Goal: Entertainment & Leisure: Consume media (video, audio)

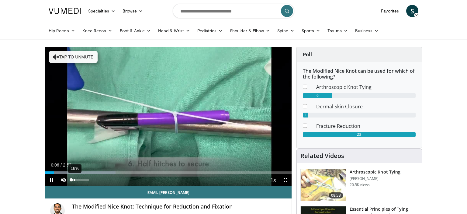
click at [74, 179] on div "18%" at bounding box center [79, 179] width 17 height 2
click at [80, 179] on div "47%" at bounding box center [79, 179] width 17 height 2
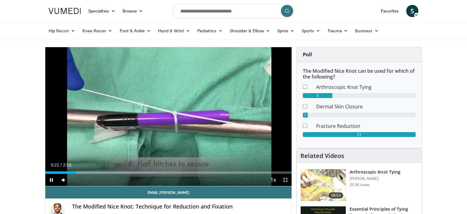
click at [286, 180] on span "Video Player" at bounding box center [285, 179] width 12 height 12
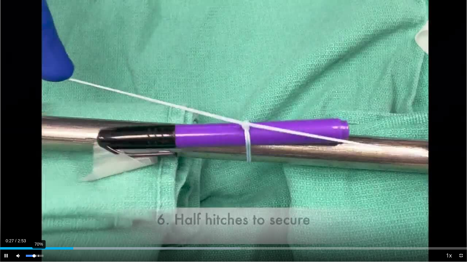
click at [38, 213] on div "70%" at bounding box center [34, 256] width 21 height 12
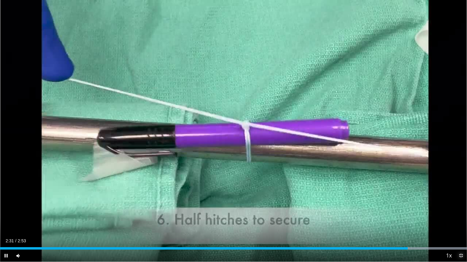
click at [461, 213] on span "Video Player" at bounding box center [460, 256] width 12 height 12
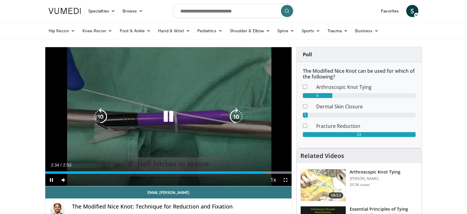
click at [211, 83] on div "10 seconds Tap to unmute" at bounding box center [168, 116] width 246 height 139
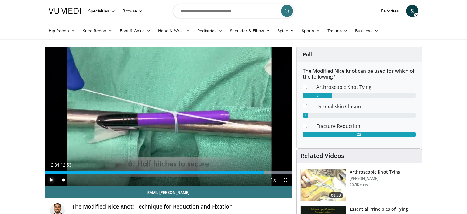
click at [52, 180] on span "Video Player" at bounding box center [51, 179] width 12 height 12
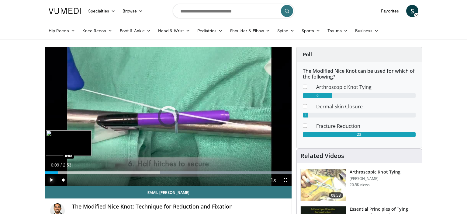
click at [58, 172] on div "Progress Bar" at bounding box center [58, 172] width 1 height 2
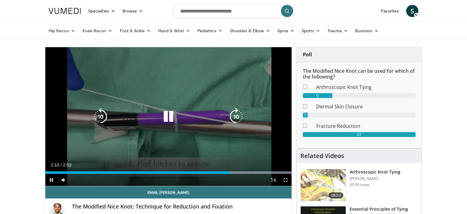
click at [165, 116] on icon "Video Player" at bounding box center [168, 116] width 17 height 17
